Goal: Use online tool/utility: Utilize a website feature to perform a specific function

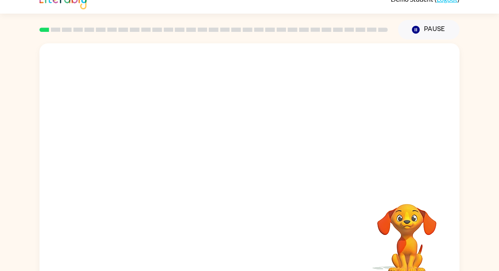
scroll to position [27, 0]
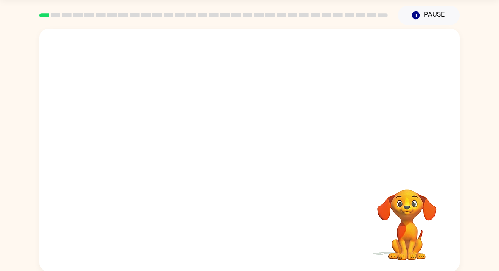
click at [158, 150] on div at bounding box center [249, 100] width 420 height 143
click at [196, 143] on div at bounding box center [249, 100] width 420 height 143
click at [227, 166] on video "Your browser must support playing .mp4 files to use Literably. Please try using…" at bounding box center [249, 100] width 420 height 143
click at [227, 165] on video "Your browser must support playing .mp4 files to use Literably. Please try using…" at bounding box center [249, 100] width 420 height 143
click at [222, 108] on video "Your browser must support playing .mp4 files to use Literably. Please try using…" at bounding box center [249, 100] width 420 height 143
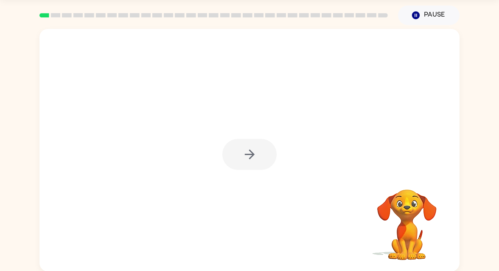
click at [250, 150] on div at bounding box center [249, 154] width 54 height 31
click at [254, 150] on icon "button" at bounding box center [249, 154] width 15 height 15
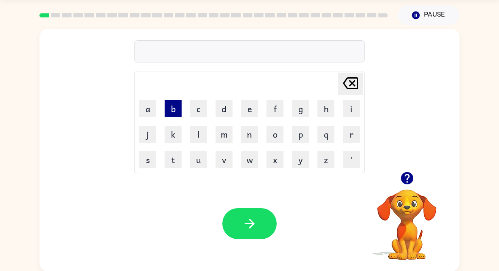
click at [173, 108] on button "b" at bounding box center [173, 108] width 17 height 17
click at [274, 138] on button "o" at bounding box center [275, 134] width 17 height 17
click at [351, 135] on button "r" at bounding box center [351, 134] width 17 height 17
click at [222, 112] on button "d" at bounding box center [224, 108] width 17 height 17
click at [253, 110] on button "e" at bounding box center [249, 108] width 17 height 17
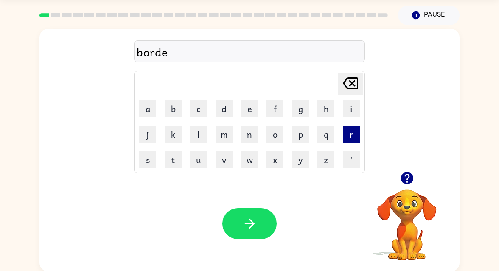
click at [350, 135] on button "r" at bounding box center [351, 134] width 17 height 17
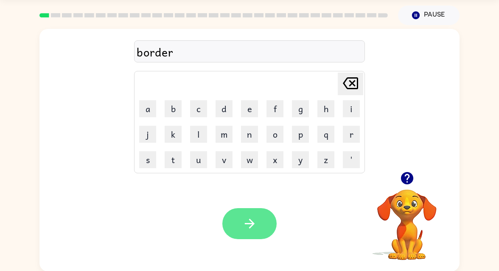
click at [266, 221] on button "button" at bounding box center [249, 223] width 54 height 31
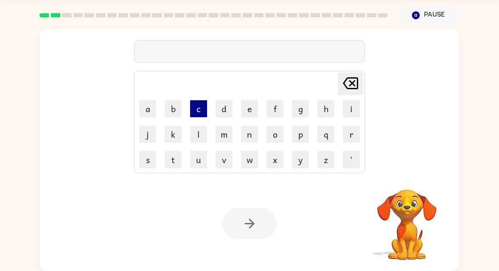
click at [202, 106] on button "c" at bounding box center [198, 108] width 17 height 17
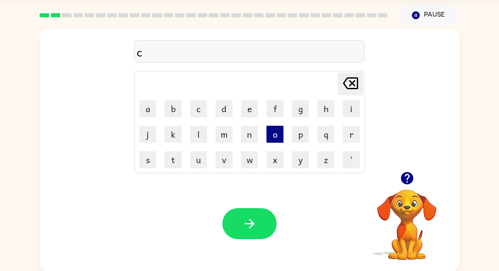
click at [275, 127] on button "o" at bounding box center [275, 134] width 17 height 17
click at [197, 155] on button "u" at bounding box center [198, 159] width 17 height 17
click at [246, 135] on button "n" at bounding box center [249, 134] width 17 height 17
click at [177, 160] on button "t" at bounding box center [173, 159] width 17 height 17
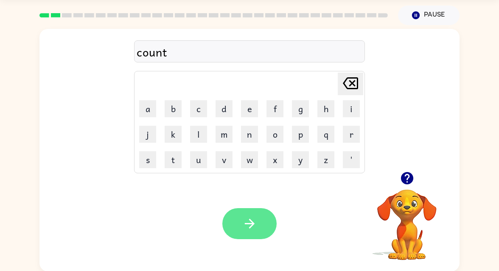
click at [237, 216] on button "button" at bounding box center [249, 223] width 54 height 31
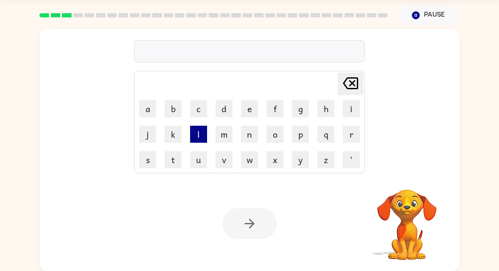
click at [201, 137] on button "l" at bounding box center [198, 134] width 17 height 17
click at [276, 130] on button "o" at bounding box center [275, 134] width 17 height 17
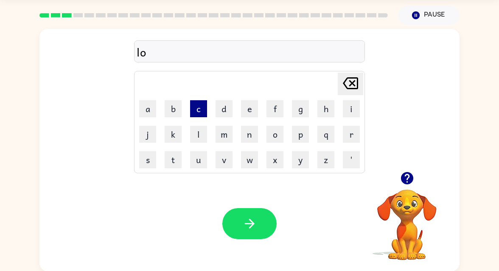
click at [197, 110] on button "c" at bounding box center [198, 108] width 17 height 17
click at [143, 109] on button "a" at bounding box center [147, 108] width 17 height 17
click at [177, 152] on button "t" at bounding box center [173, 159] width 17 height 17
click at [253, 108] on button "e" at bounding box center [249, 108] width 17 height 17
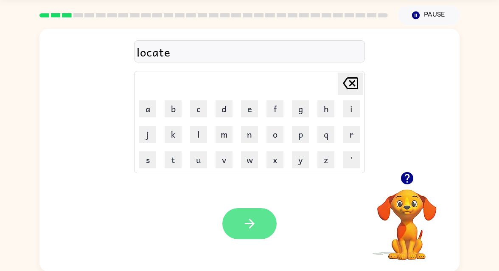
click at [263, 215] on button "button" at bounding box center [249, 223] width 54 height 31
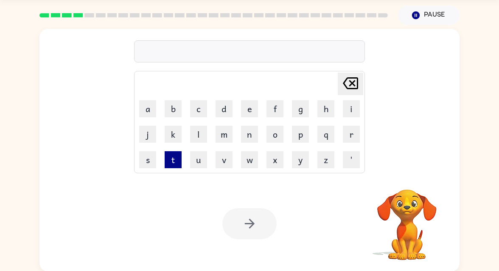
click at [177, 160] on button "t" at bounding box center [173, 159] width 17 height 17
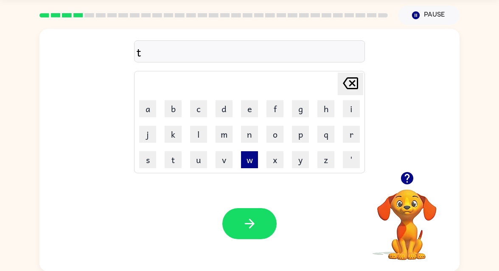
click at [246, 155] on button "w" at bounding box center [249, 159] width 17 height 17
click at [346, 108] on button "i" at bounding box center [351, 108] width 17 height 17
click at [253, 129] on button "n" at bounding box center [249, 134] width 17 height 17
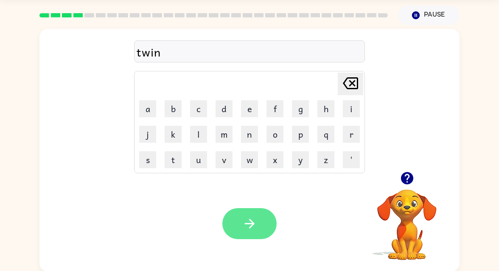
click at [262, 219] on button "button" at bounding box center [249, 223] width 54 height 31
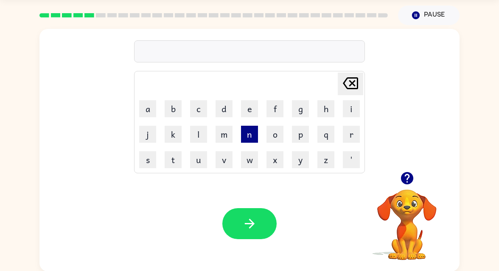
click at [255, 135] on button "n" at bounding box center [249, 134] width 17 height 17
click at [147, 110] on button "a" at bounding box center [147, 108] width 17 height 17
click at [346, 134] on button "r" at bounding box center [351, 134] width 17 height 17
click at [279, 129] on button "o" at bounding box center [275, 134] width 17 height 17
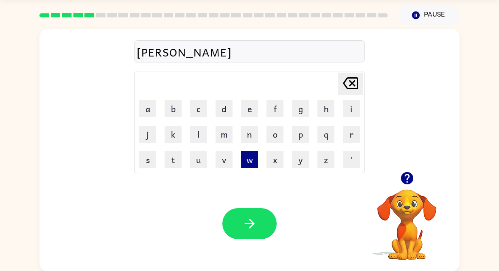
click at [249, 156] on button "w" at bounding box center [249, 159] width 17 height 17
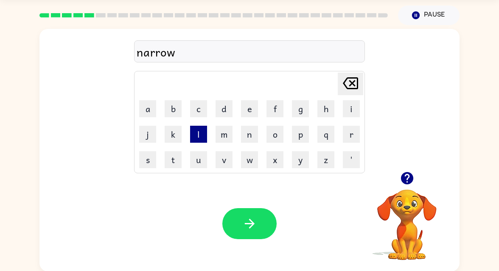
click at [204, 129] on button "l" at bounding box center [198, 134] width 17 height 17
click at [300, 155] on button "y" at bounding box center [300, 159] width 17 height 17
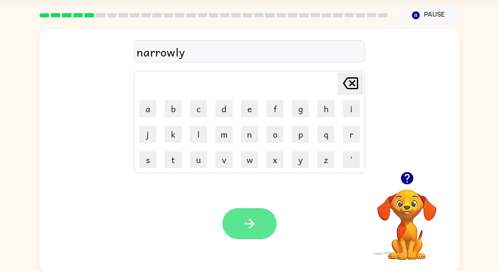
click at [249, 227] on icon "button" at bounding box center [249, 223] width 15 height 15
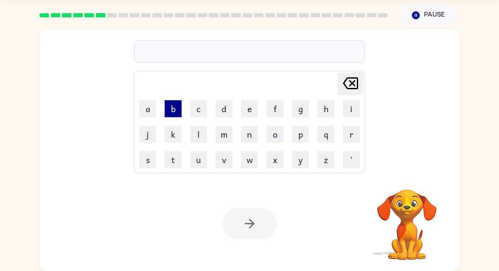
click at [174, 108] on button "b" at bounding box center [173, 108] width 17 height 17
click at [252, 109] on button "e" at bounding box center [249, 108] width 17 height 17
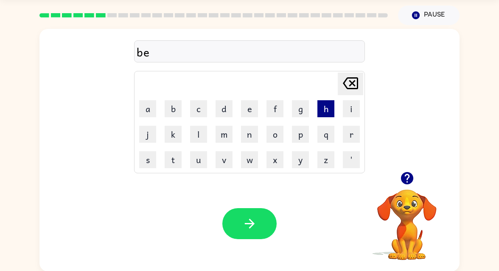
click at [329, 110] on button "h" at bounding box center [325, 108] width 17 height 17
click at [347, 110] on button "i" at bounding box center [351, 108] width 17 height 17
click at [245, 138] on button "n" at bounding box center [249, 134] width 17 height 17
click at [230, 106] on button "d" at bounding box center [224, 108] width 17 height 17
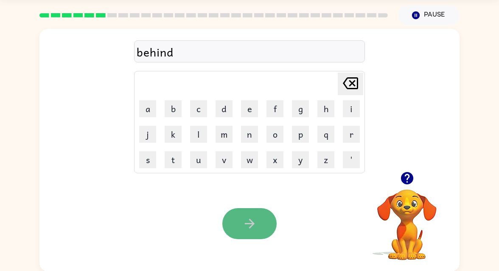
click at [246, 218] on icon "button" at bounding box center [249, 223] width 15 height 15
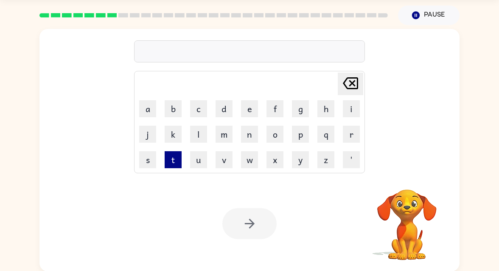
click at [178, 159] on button "t" at bounding box center [173, 159] width 17 height 17
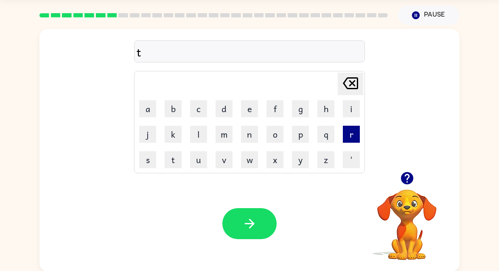
click at [346, 129] on button "r" at bounding box center [351, 134] width 17 height 17
click at [346, 109] on button "i" at bounding box center [351, 108] width 17 height 17
click at [203, 112] on button "c" at bounding box center [198, 108] width 17 height 17
click at [176, 137] on button "k" at bounding box center [173, 134] width 17 height 17
click at [202, 137] on button "l" at bounding box center [198, 134] width 17 height 17
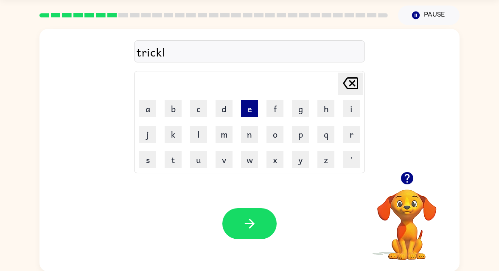
click at [254, 106] on button "e" at bounding box center [249, 108] width 17 height 17
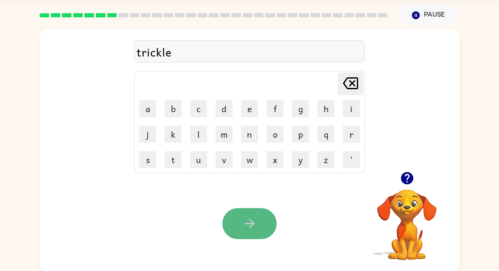
click at [253, 224] on icon "button" at bounding box center [249, 224] width 10 height 10
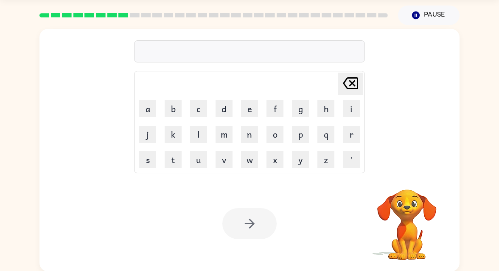
scroll to position [0, 0]
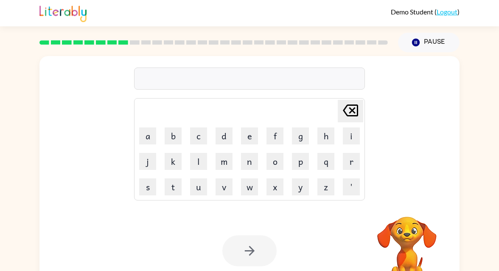
click at [444, 14] on link "Logout" at bounding box center [447, 12] width 21 height 8
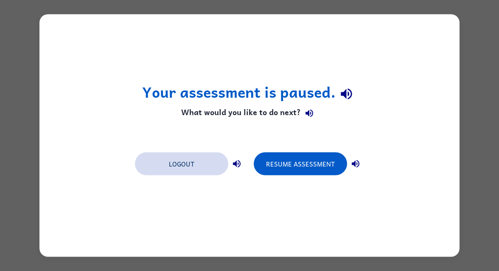
click at [214, 166] on button "Logout" at bounding box center [181, 163] width 93 height 23
